Goal: Task Accomplishment & Management: Use online tool/utility

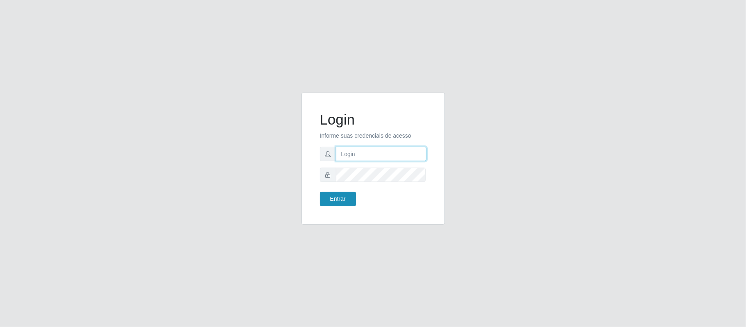
type input "franciscodias66@yahoo.com.br"
click at [334, 200] on button "Entrar" at bounding box center [338, 199] width 36 height 14
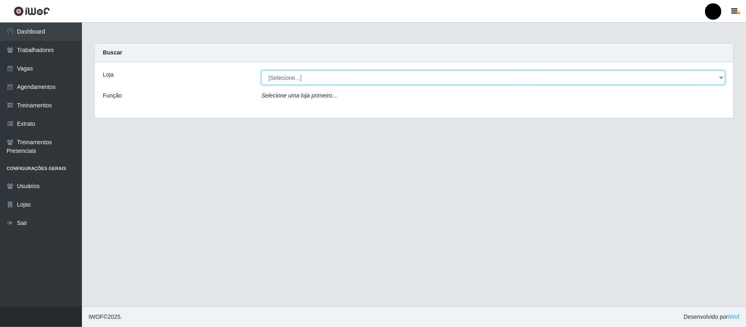
click at [338, 77] on select "[Selecione...] SuperFácil Atacado - Emaús" at bounding box center [493, 77] width 464 height 14
select select "407"
click at [261, 70] on select "[Selecione...] SuperFácil Atacado - Emaús" at bounding box center [493, 77] width 464 height 14
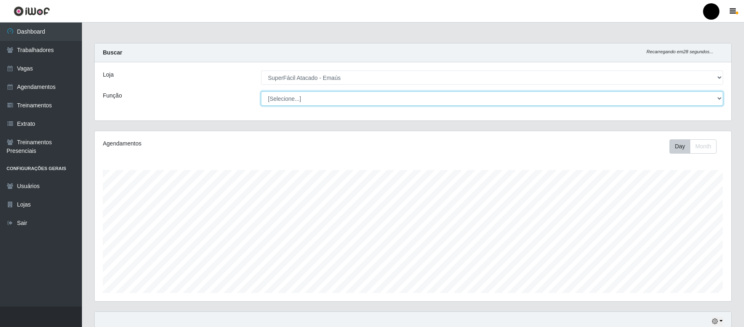
click at [304, 102] on select "[Selecione...] Auxiliar de Estacionamento Auxiliar de Estacionamento + Auxiliar…" at bounding box center [492, 98] width 462 height 14
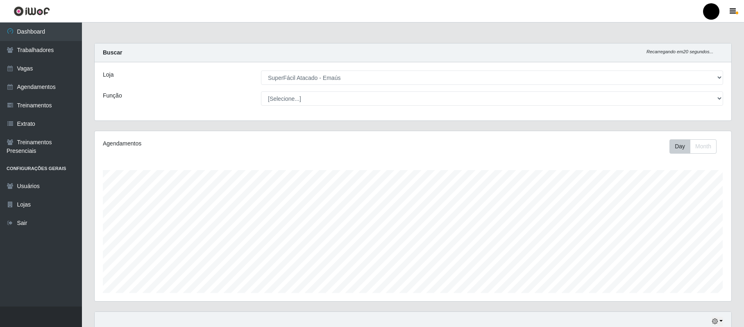
click at [238, 75] on div "Loja" at bounding box center [176, 77] width 158 height 14
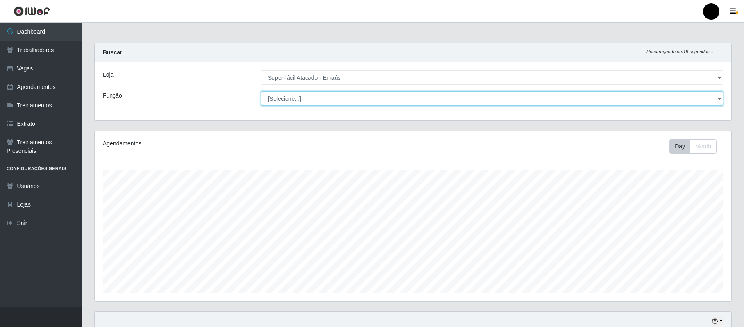
click at [301, 102] on select "[Selecione...] Auxiliar de Estacionamento Auxiliar de Estacionamento + Auxiliar…" at bounding box center [492, 98] width 462 height 14
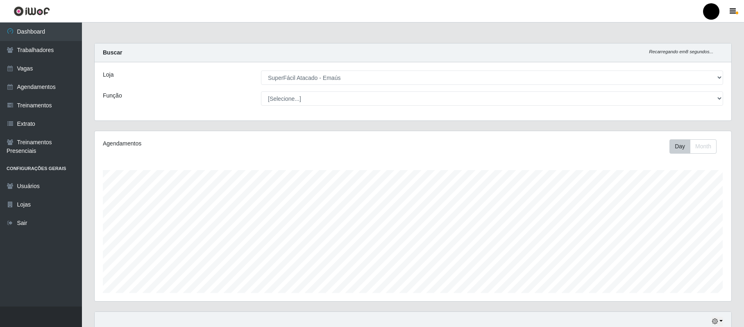
click at [166, 91] on div "Loja [Selecione...] SuperFácil Atacado - Emaús Função [Selecione...] Auxiliar d…" at bounding box center [413, 91] width 637 height 58
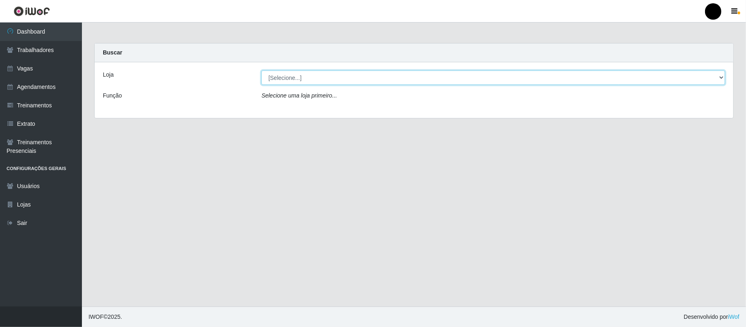
click at [301, 80] on select "[Selecione...] SuperFácil Atacado - Emaús" at bounding box center [493, 77] width 464 height 14
select select "407"
click at [261, 70] on select "[Selecione...] SuperFácil Atacado - Emaús" at bounding box center [493, 77] width 464 height 14
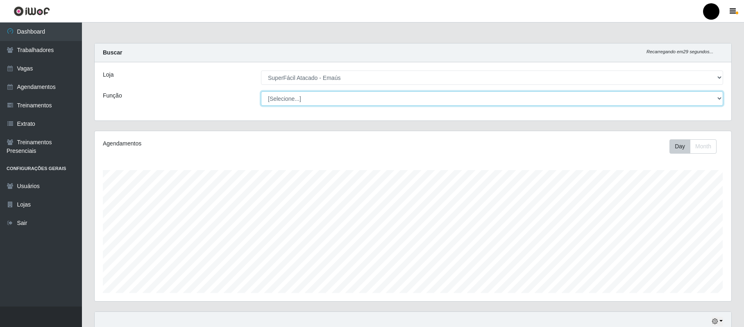
click at [308, 100] on select "[Selecione...] Auxiliar de Estacionamento Auxiliar de Estacionamento + Auxiliar…" at bounding box center [492, 98] width 462 height 14
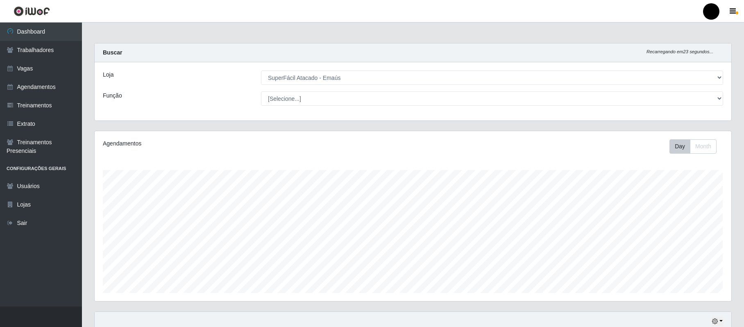
click at [195, 84] on div "Loja" at bounding box center [176, 77] width 158 height 14
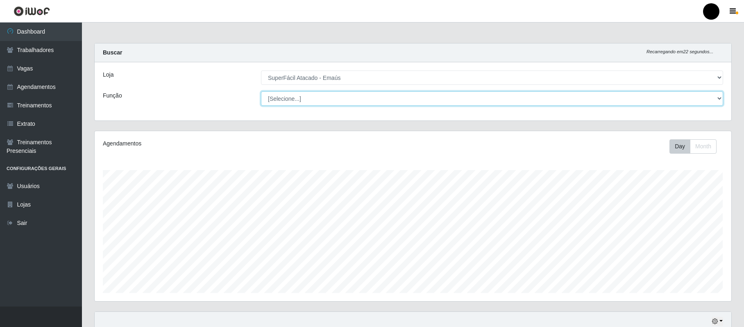
click at [268, 100] on select "[Selecione...] Auxiliar de Estacionamento Auxiliar de Estacionamento + Auxiliar…" at bounding box center [492, 98] width 462 height 14
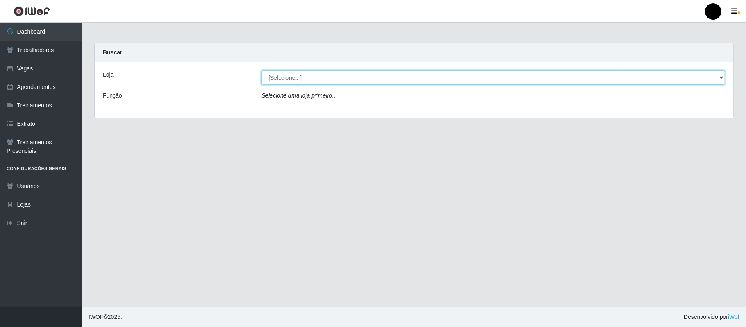
click at [322, 84] on select "[Selecione...] SuperFácil Atacado - Emaús" at bounding box center [493, 77] width 464 height 14
select select "407"
click at [261, 70] on select "[Selecione...] SuperFácil Atacado - Emaús" at bounding box center [493, 77] width 464 height 14
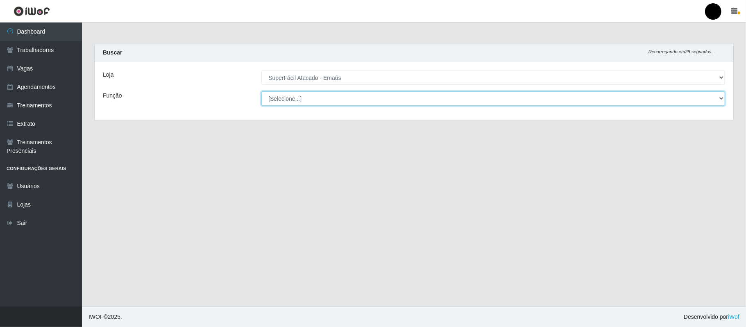
click at [320, 101] on select "[Selecione...] Auxiliar de Estacionamento Auxiliar de Estacionamento + Auxiliar…" at bounding box center [493, 98] width 464 height 14
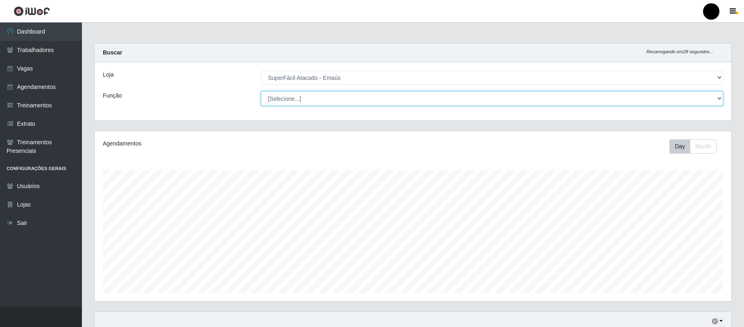
scroll to position [170, 636]
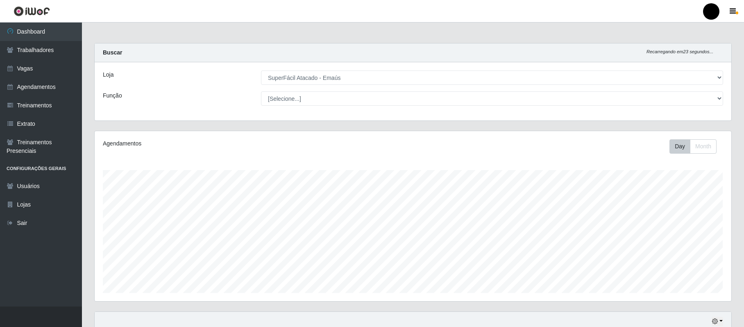
click at [158, 86] on div "Loja [Selecione...] SuperFácil Atacado - Emaús Função [Selecione...] Auxiliar d…" at bounding box center [413, 91] width 637 height 58
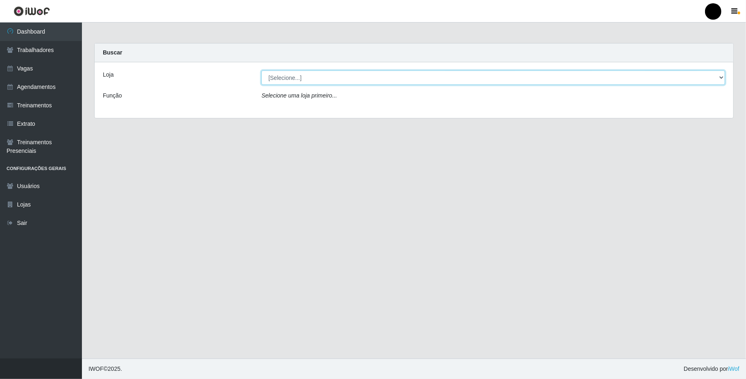
click at [564, 74] on select "[Selecione...] SuperFácil Atacado - Emaús" at bounding box center [493, 77] width 464 height 14
select select "407"
click at [261, 70] on select "[Selecione...] SuperFácil Atacado - Emaús" at bounding box center [493, 77] width 464 height 14
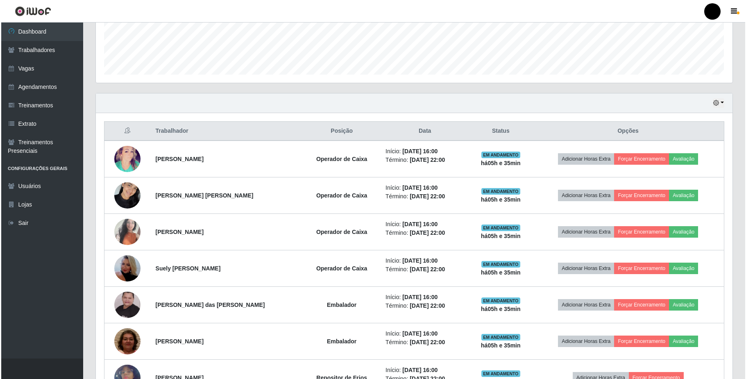
scroll to position [409588, 409122]
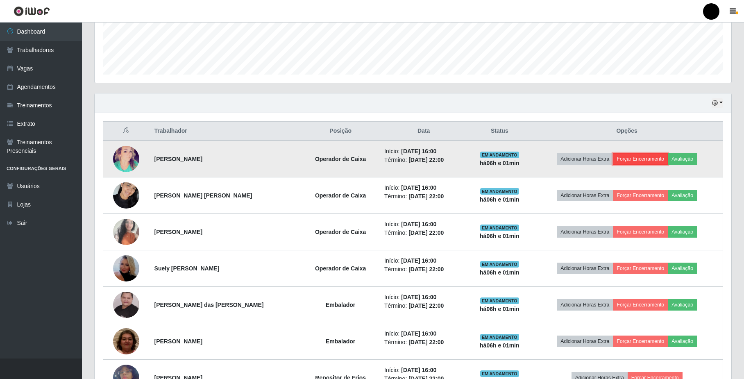
click at [564, 161] on button "Forçar Encerramento" at bounding box center [640, 158] width 55 height 11
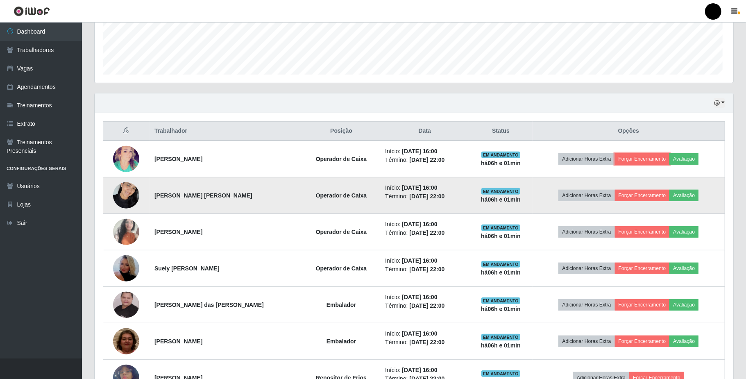
scroll to position [170, 636]
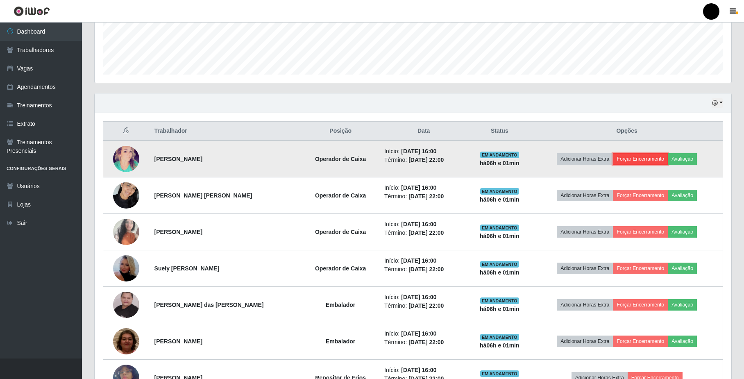
click at [564, 160] on button "Forçar Encerramento" at bounding box center [640, 158] width 55 height 11
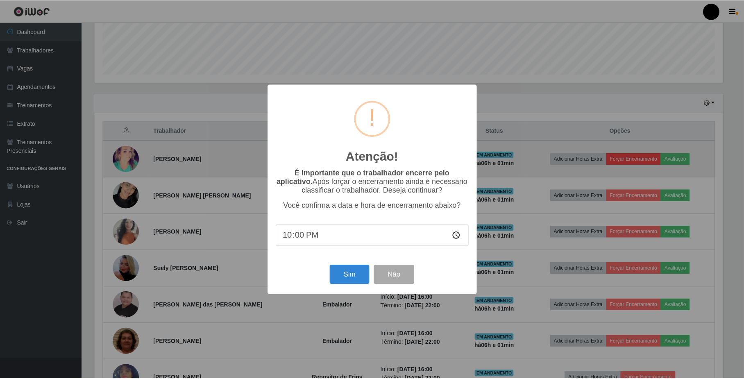
scroll to position [170, 630]
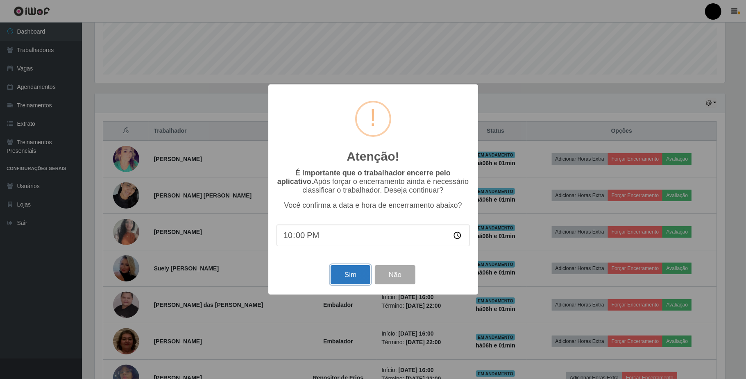
click at [361, 274] on button "Sim" at bounding box center [351, 274] width 40 height 19
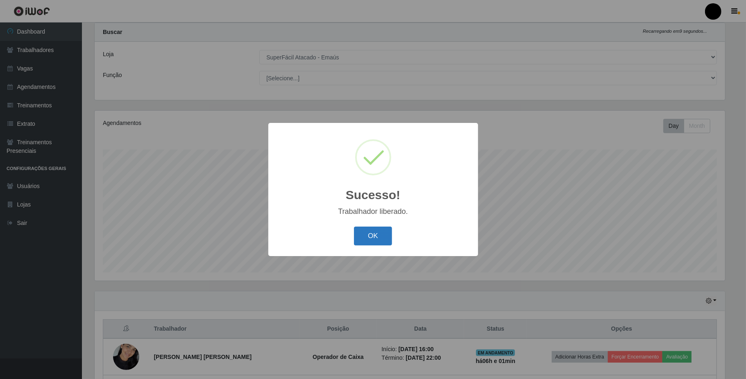
click at [377, 229] on button "OK" at bounding box center [373, 236] width 38 height 19
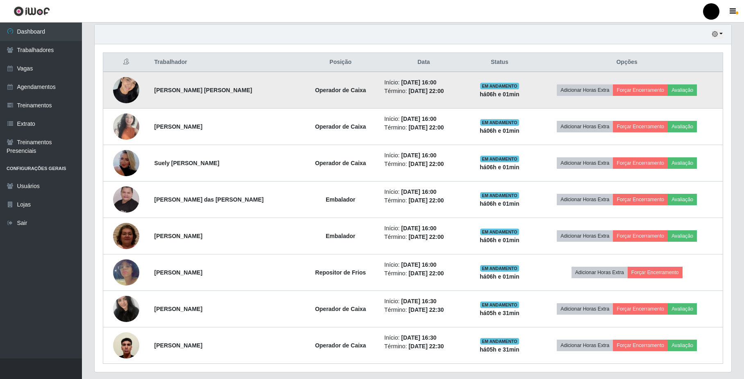
scroll to position [294, 0]
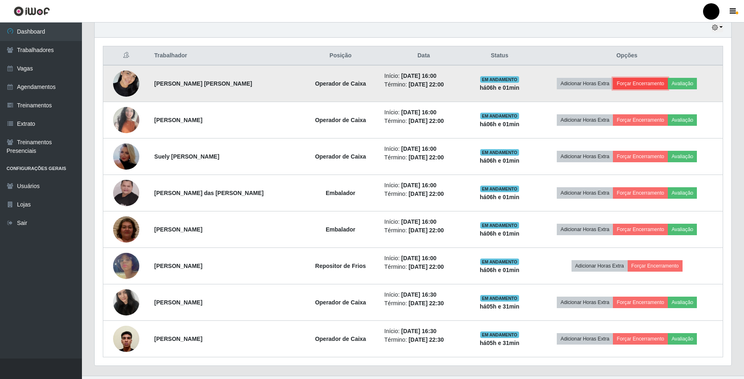
click at [564, 79] on button "Forçar Encerramento" at bounding box center [640, 83] width 55 height 11
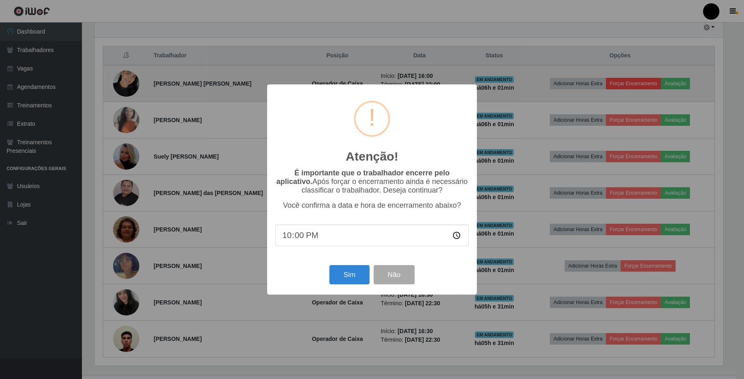
scroll to position [170, 630]
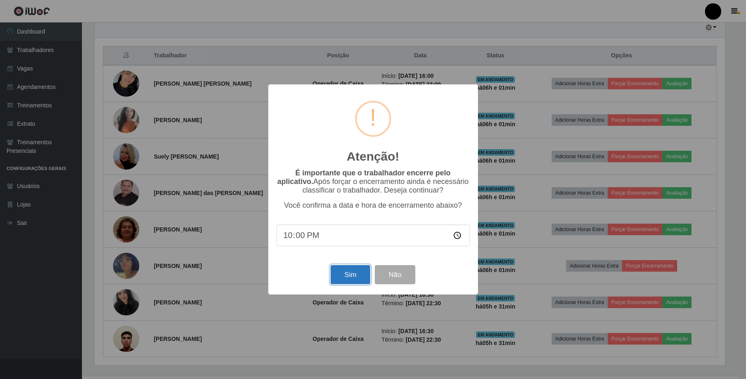
click at [353, 277] on button "Sim" at bounding box center [351, 274] width 40 height 19
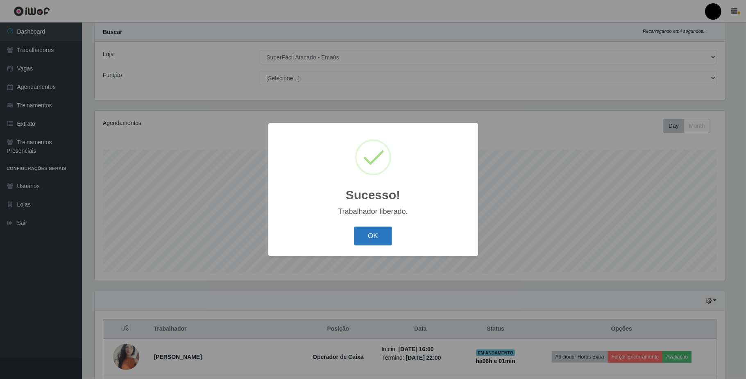
click at [381, 238] on button "OK" at bounding box center [373, 236] width 38 height 19
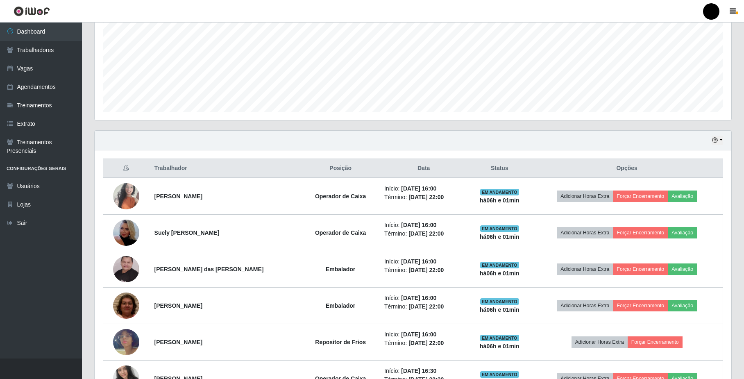
scroll to position [184, 0]
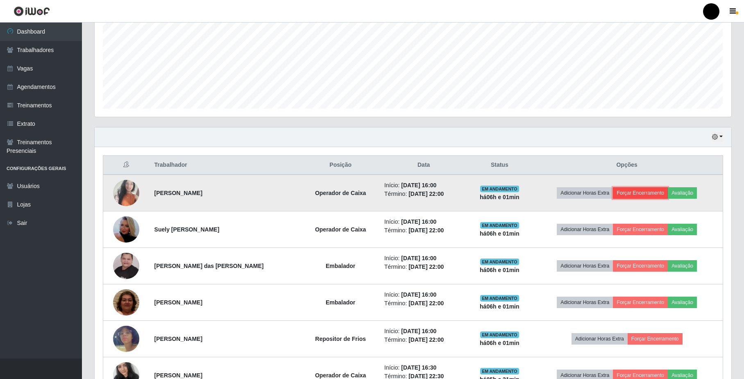
click at [564, 191] on button "Forçar Encerramento" at bounding box center [640, 192] width 55 height 11
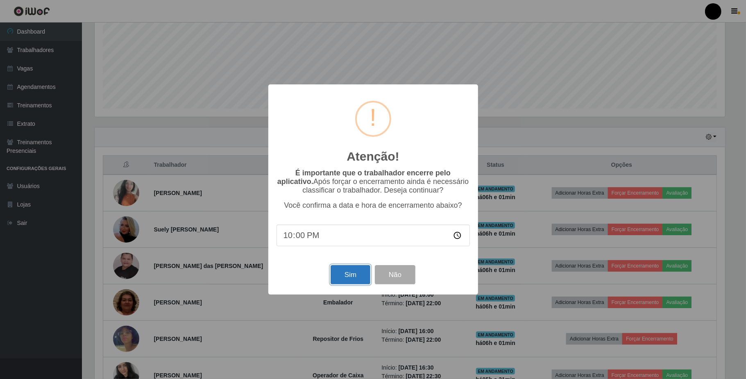
click at [346, 270] on button "Sim" at bounding box center [351, 274] width 40 height 19
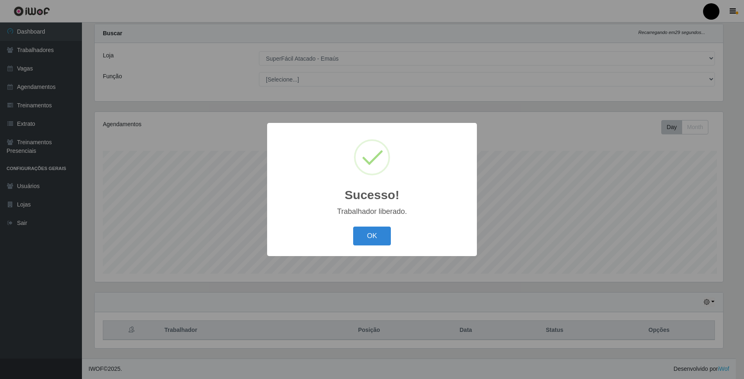
scroll to position [0, 0]
click at [363, 241] on button "OK" at bounding box center [373, 236] width 38 height 19
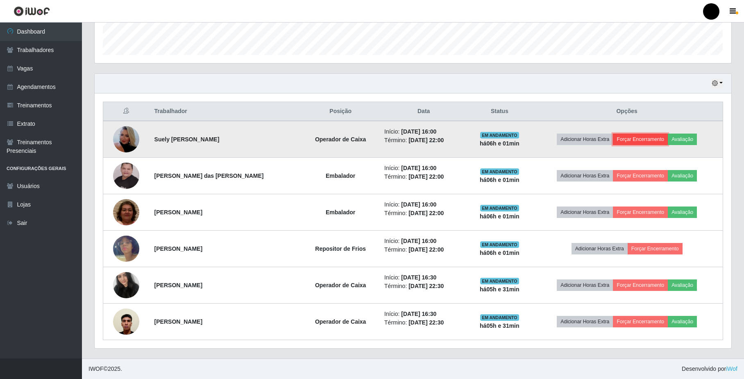
click at [564, 139] on button "Forçar Encerramento" at bounding box center [640, 139] width 55 height 11
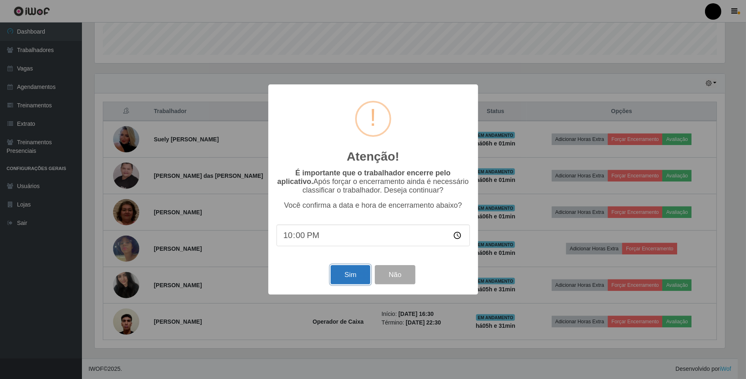
click at [348, 275] on button "Sim" at bounding box center [351, 274] width 40 height 19
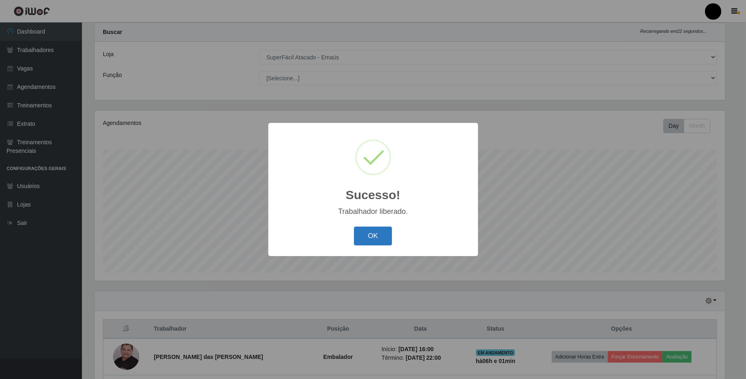
click at [384, 238] on button "OK" at bounding box center [373, 236] width 38 height 19
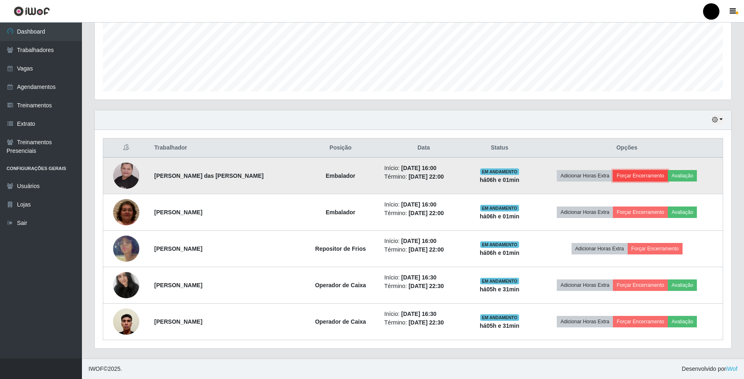
click at [564, 173] on button "Forçar Encerramento" at bounding box center [640, 175] width 55 height 11
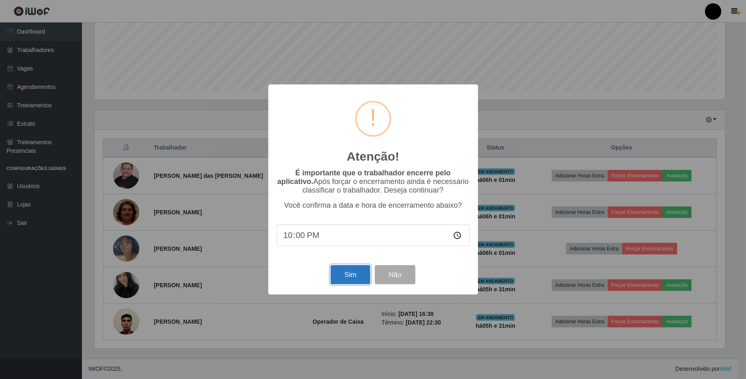
click at [341, 270] on button "Sim" at bounding box center [351, 274] width 40 height 19
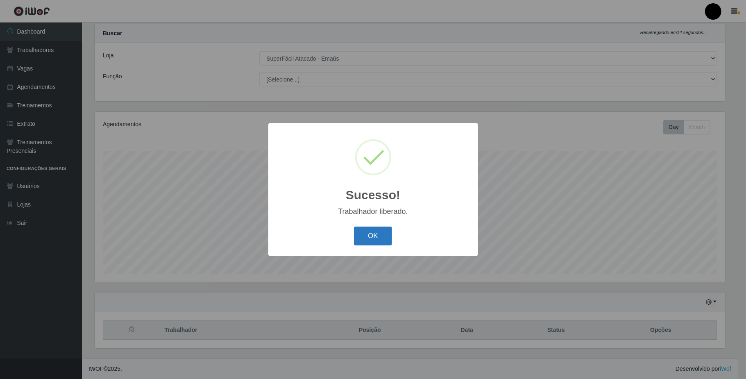
click at [380, 230] on button "OK" at bounding box center [373, 236] width 38 height 19
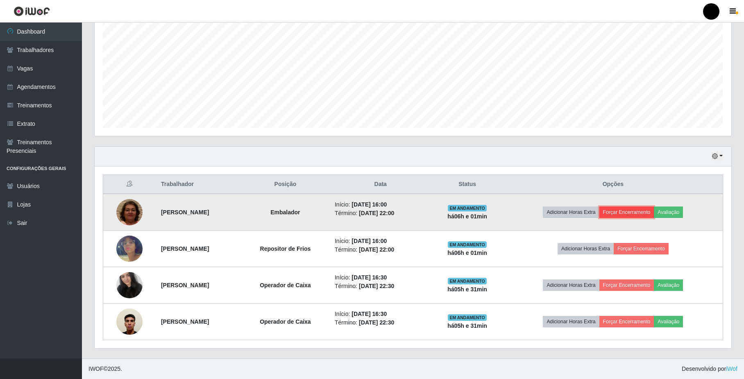
click at [564, 213] on button "Forçar Encerramento" at bounding box center [626, 212] width 55 height 11
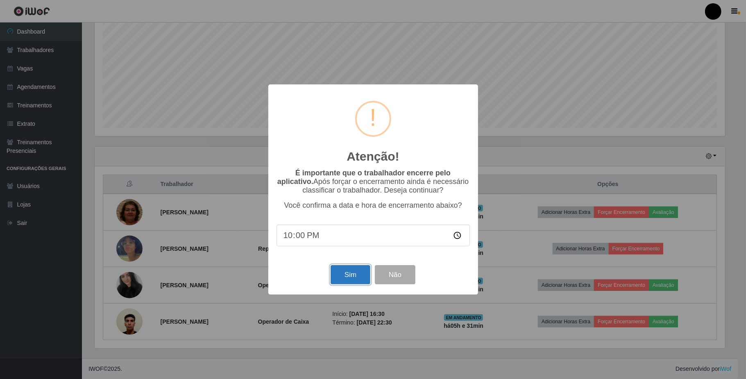
click at [346, 280] on button "Sim" at bounding box center [351, 274] width 40 height 19
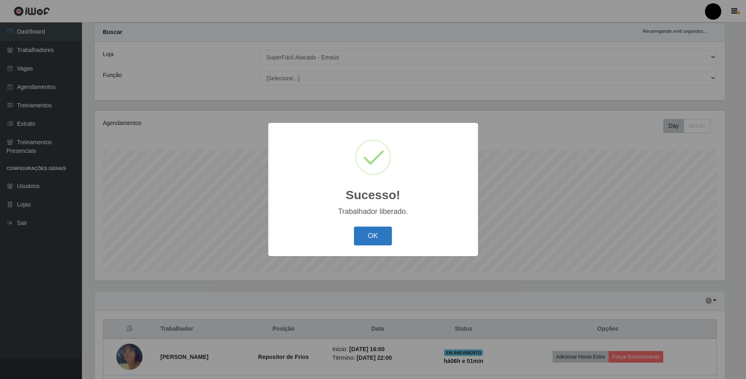
click at [386, 234] on button "OK" at bounding box center [373, 236] width 38 height 19
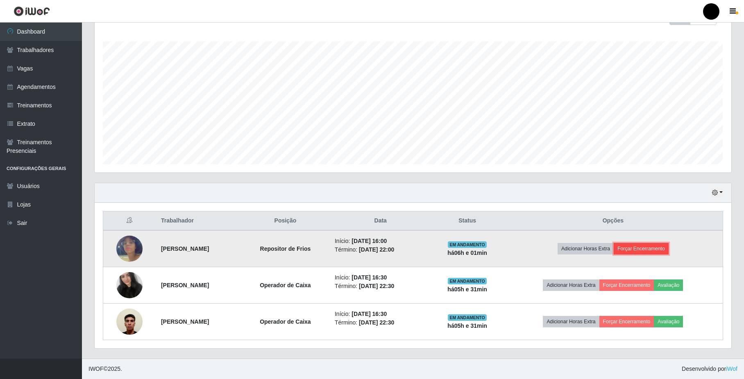
click at [564, 249] on button "Forçar Encerramento" at bounding box center [641, 248] width 55 height 11
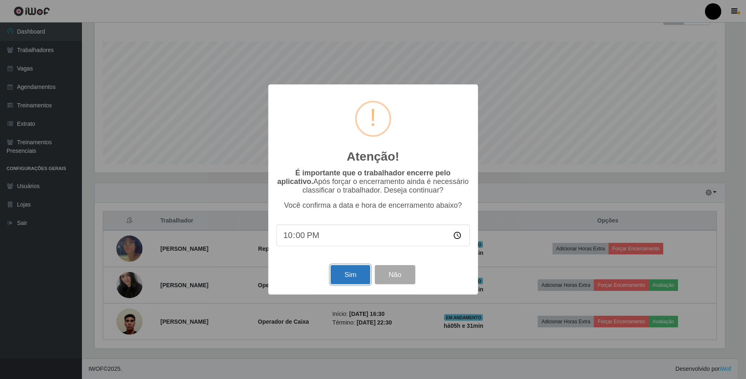
click at [360, 280] on button "Sim" at bounding box center [351, 274] width 40 height 19
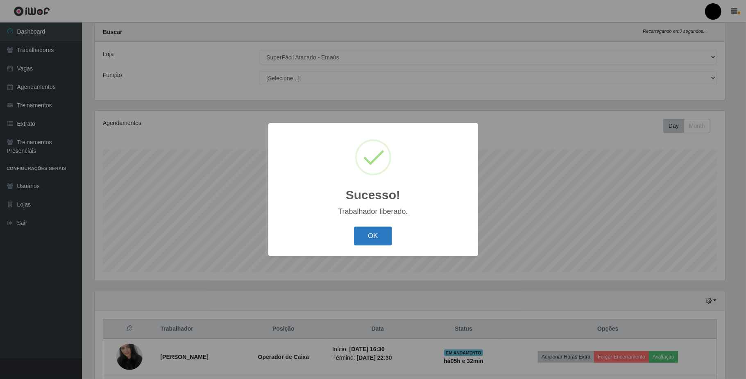
click at [383, 236] on button "OK" at bounding box center [373, 236] width 38 height 19
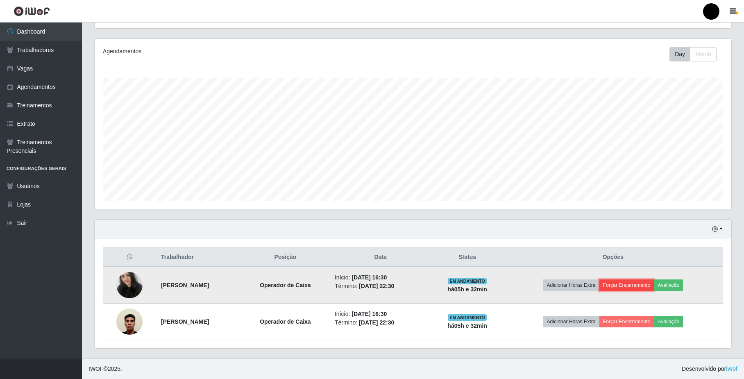
click at [564, 287] on button "Forçar Encerramento" at bounding box center [626, 284] width 55 height 11
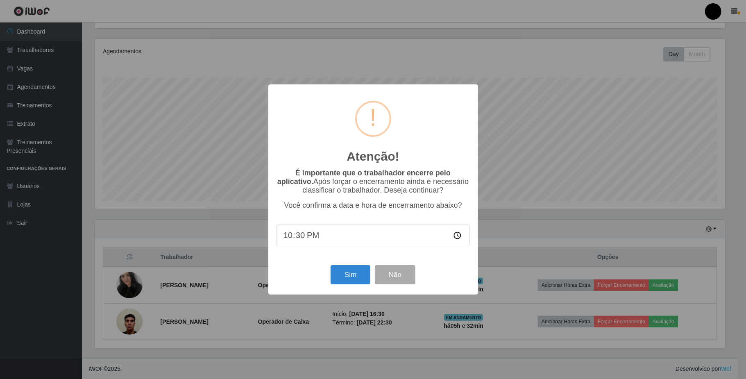
click at [563, 231] on div "Atenção! × É importante que o trabalhador encerre pelo aplicativo. Após forçar …" at bounding box center [373, 189] width 746 height 379
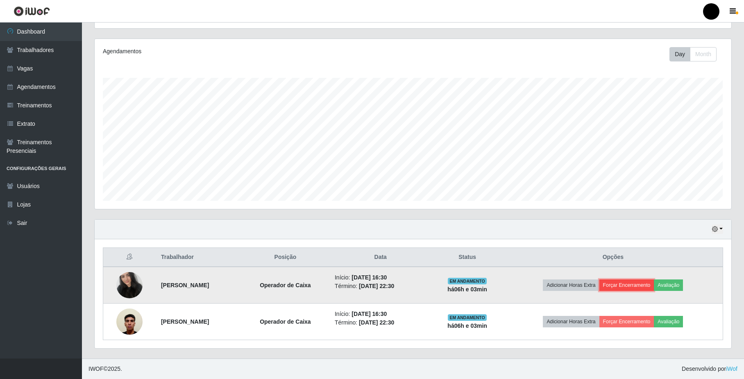
click at [564, 284] on button "Forçar Encerramento" at bounding box center [626, 284] width 55 height 11
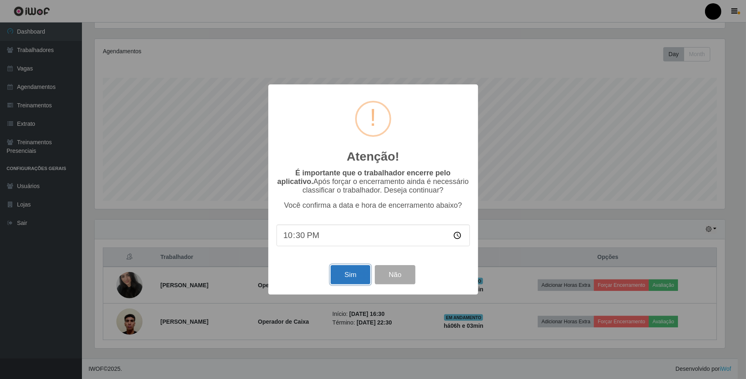
click at [359, 279] on button "Sim" at bounding box center [351, 274] width 40 height 19
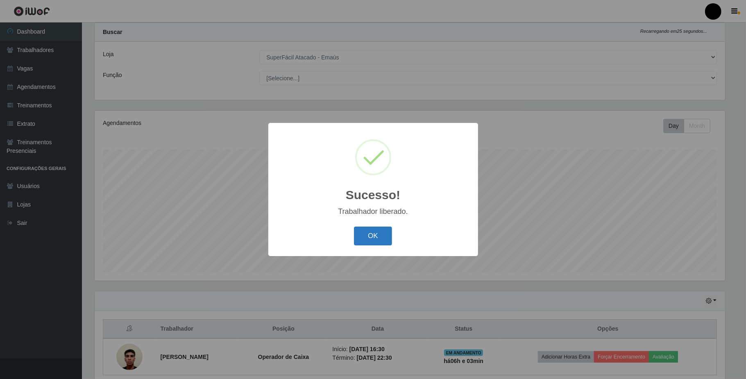
click at [376, 235] on button "OK" at bounding box center [373, 236] width 38 height 19
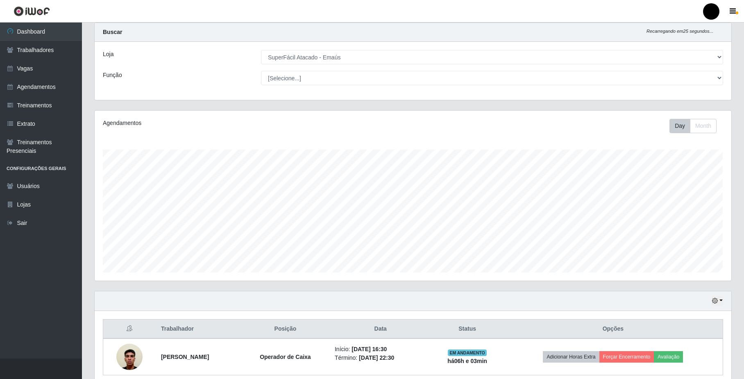
scroll to position [170, 636]
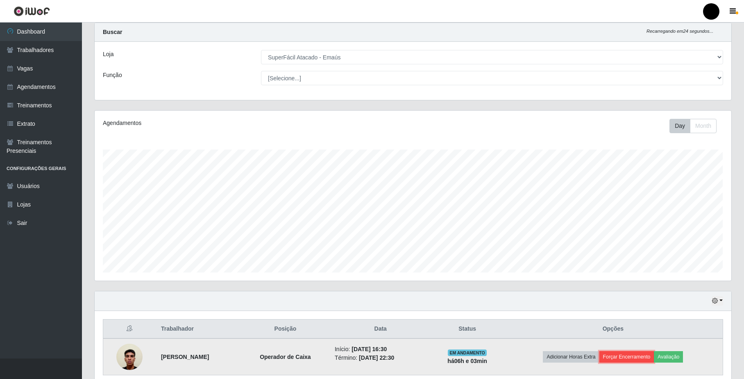
click at [564, 359] on button "Forçar Encerramento" at bounding box center [626, 356] width 55 height 11
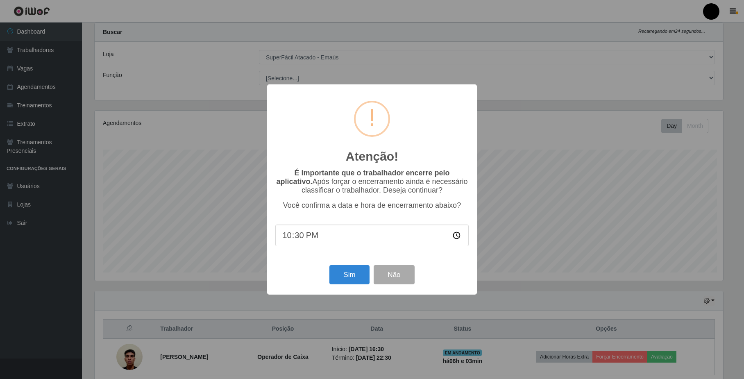
scroll to position [170, 630]
click at [354, 277] on button "Sim" at bounding box center [351, 274] width 40 height 19
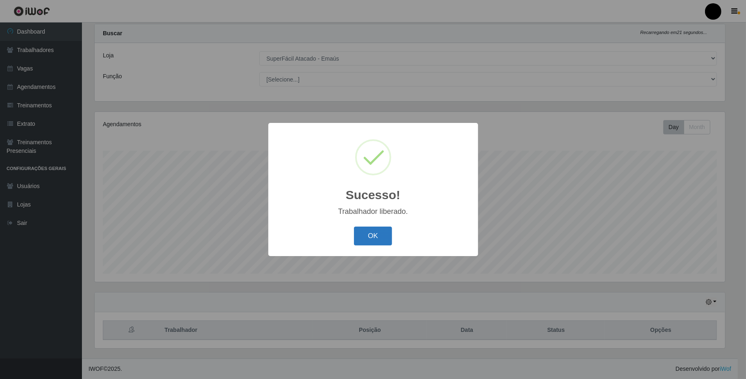
click at [364, 234] on button "OK" at bounding box center [373, 236] width 38 height 19
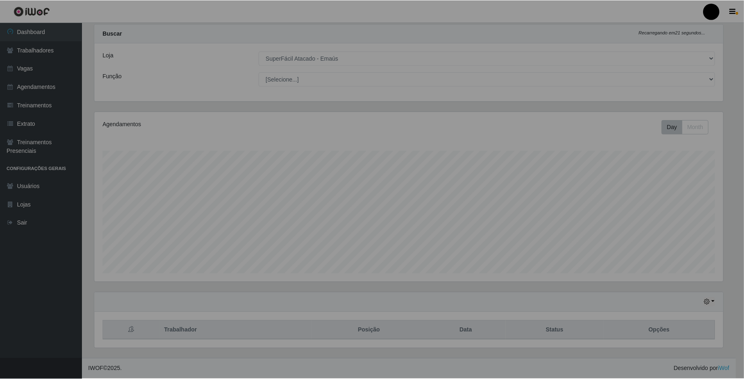
scroll to position [170, 636]
